Goal: Task Accomplishment & Management: Manage account settings

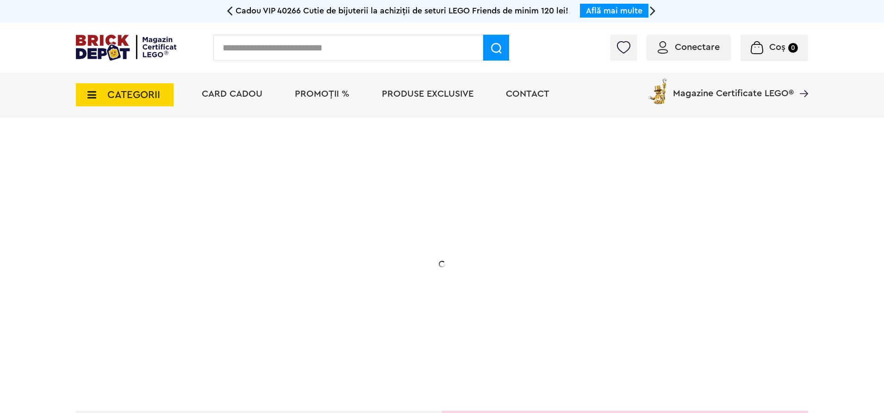
click at [687, 26] on div "Conectare Coș 0" at bounding box center [442, 48] width 884 height 50
click at [684, 45] on span "Conectare" at bounding box center [697, 47] width 45 height 9
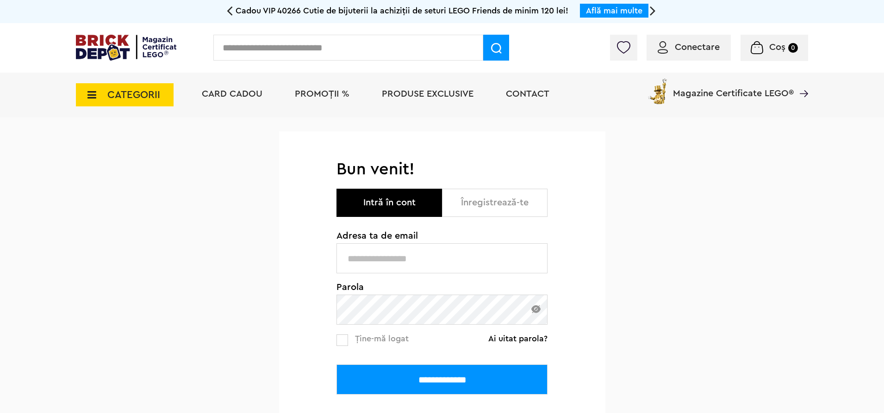
type input "**********"
click at [460, 388] on input "**********" at bounding box center [441, 380] width 211 height 30
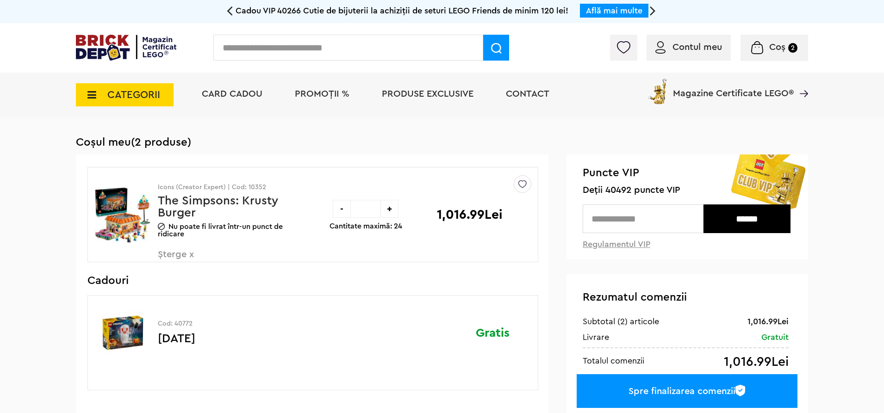
click at [346, 213] on div "-" at bounding box center [342, 209] width 18 height 18
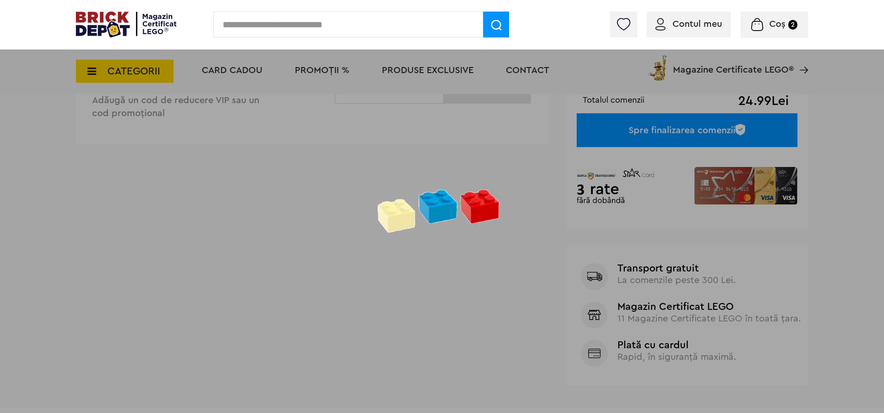
scroll to position [168, 0]
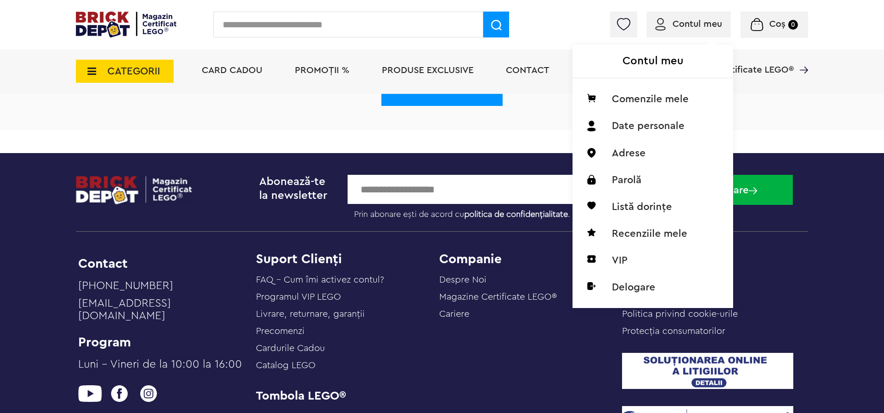
scroll to position [168, 0]
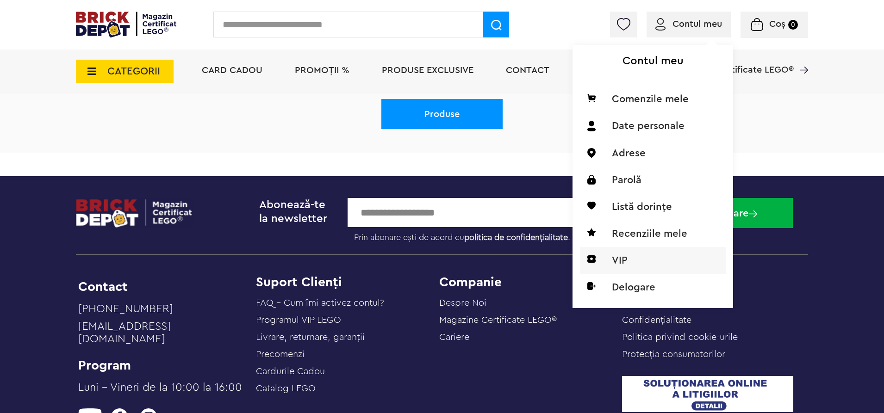
click at [626, 261] on li "VIP" at bounding box center [653, 260] width 146 height 27
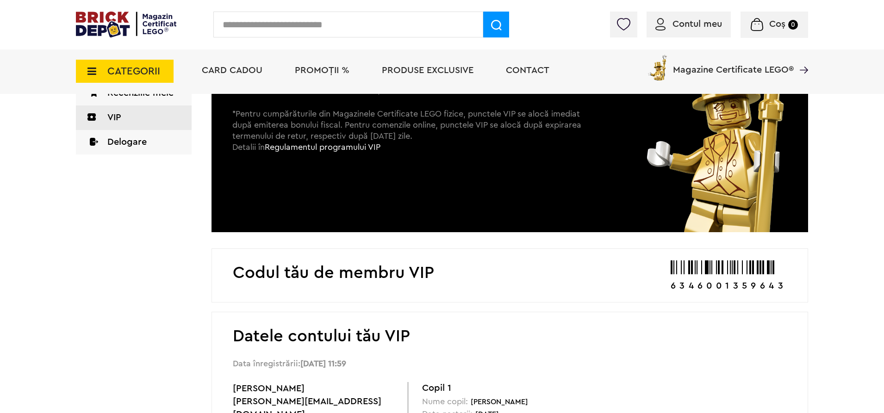
scroll to position [24, 0]
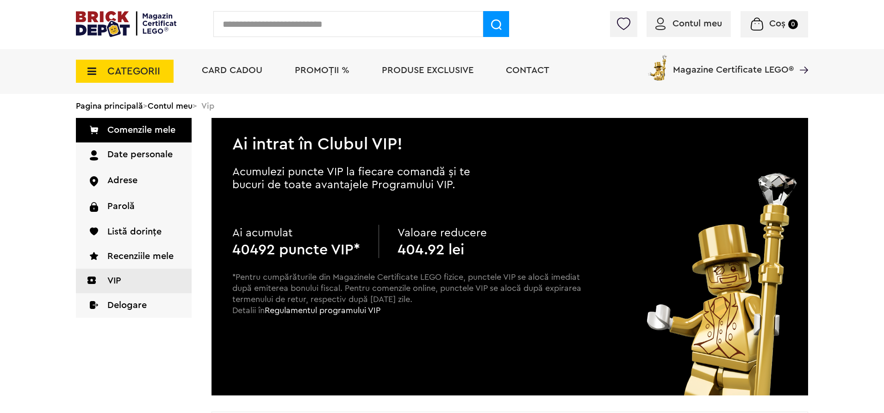
click at [112, 20] on img at bounding box center [126, 24] width 100 height 26
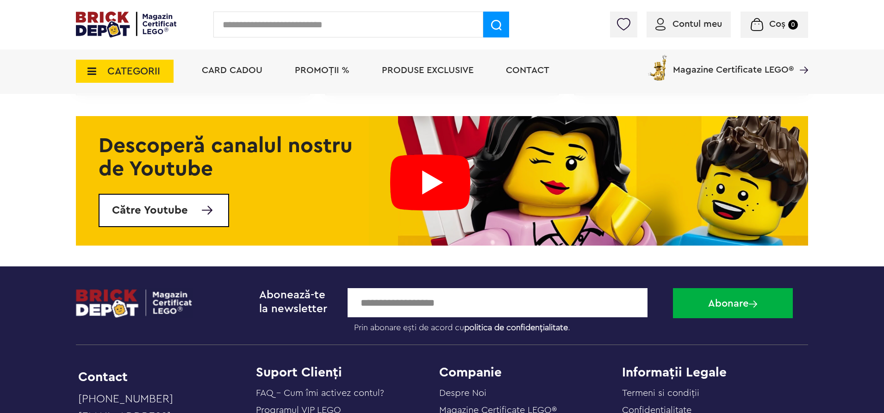
scroll to position [3219, 0]
